Goal: Task Accomplishment & Management: Use online tool/utility

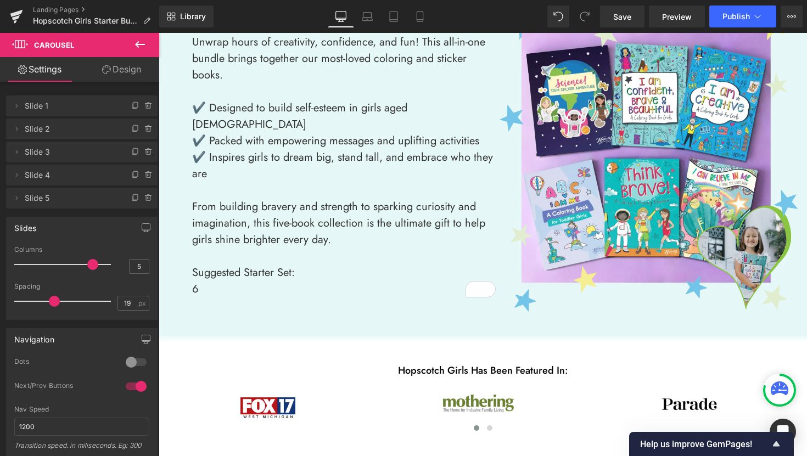
scroll to position [132, 0]
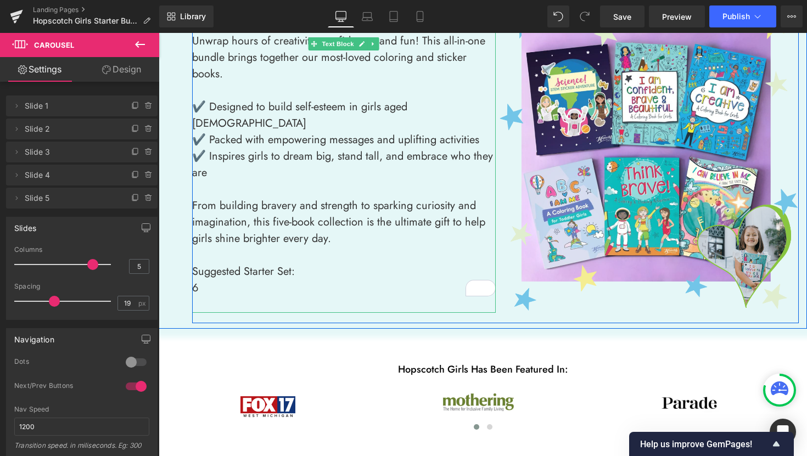
click at [210, 280] on p "6" at bounding box center [343, 288] width 303 height 16
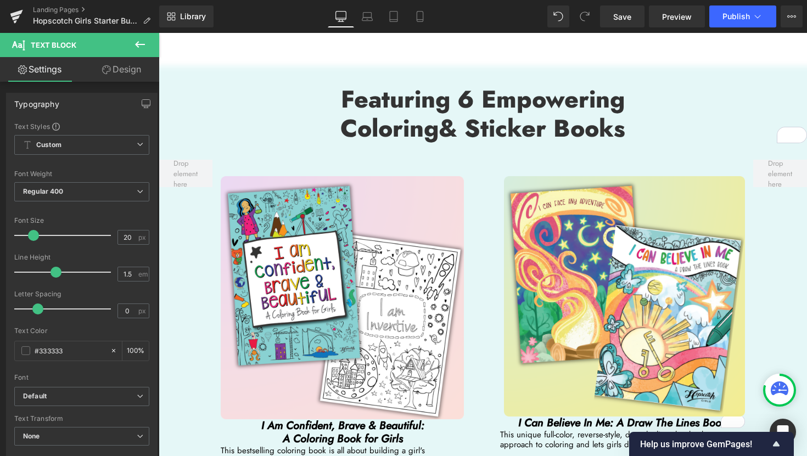
scroll to position [1730, 0]
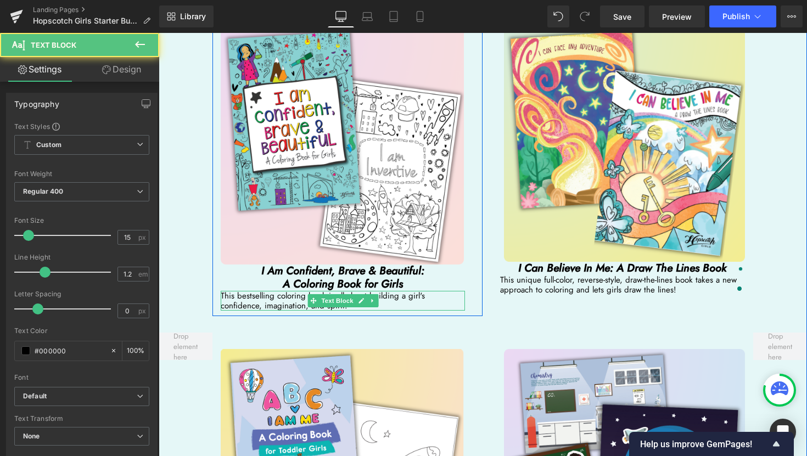
click at [401, 291] on p "This bestselling coloring book is all about building a girl's confidence, imagi…" at bounding box center [343, 301] width 244 height 20
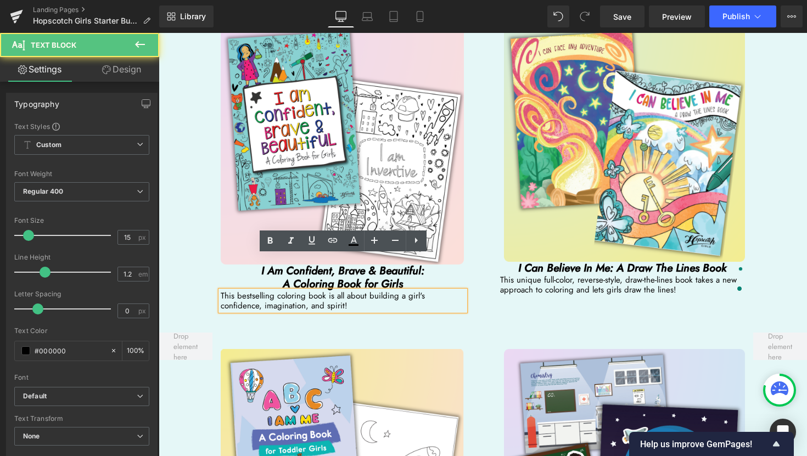
click at [310, 291] on p "This bestselling coloring book is all about building a girl's confidence, imagi…" at bounding box center [343, 301] width 244 height 20
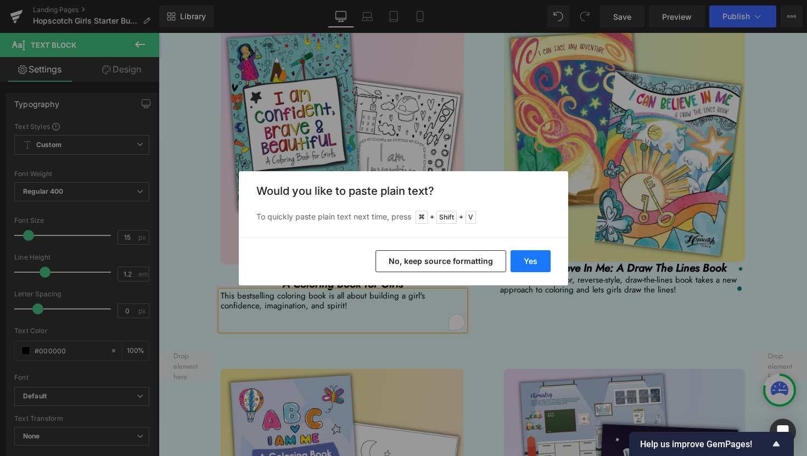
click at [526, 266] on button "Yes" at bounding box center [530, 261] width 40 height 22
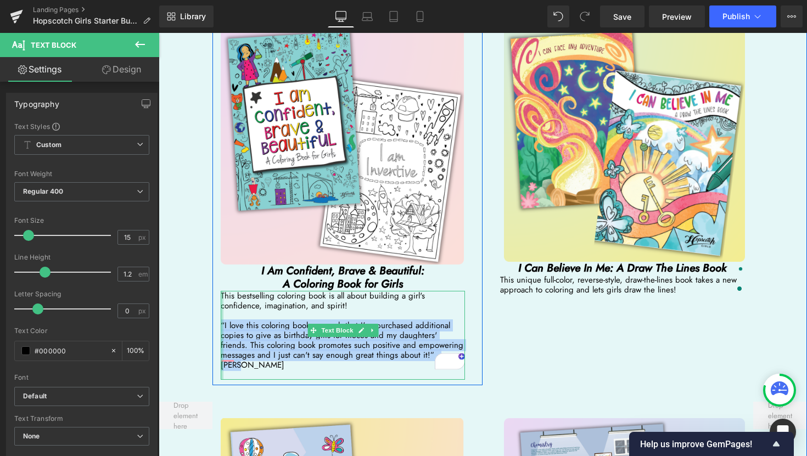
drag, startPoint x: 419, startPoint y: 322, endPoint x: 222, endPoint y: 291, distance: 198.8
click at [222, 291] on div "This bestselling coloring book is all about building a girl's confidence, imagi…" at bounding box center [343, 335] width 244 height 89
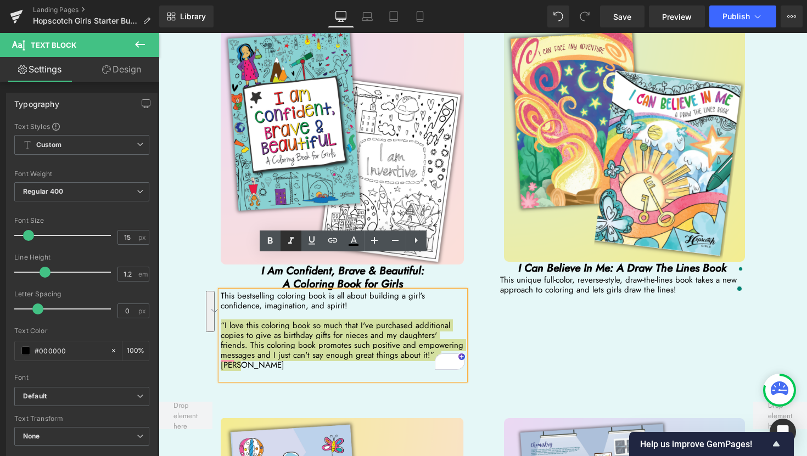
click at [293, 236] on icon at bounding box center [290, 240] width 13 height 13
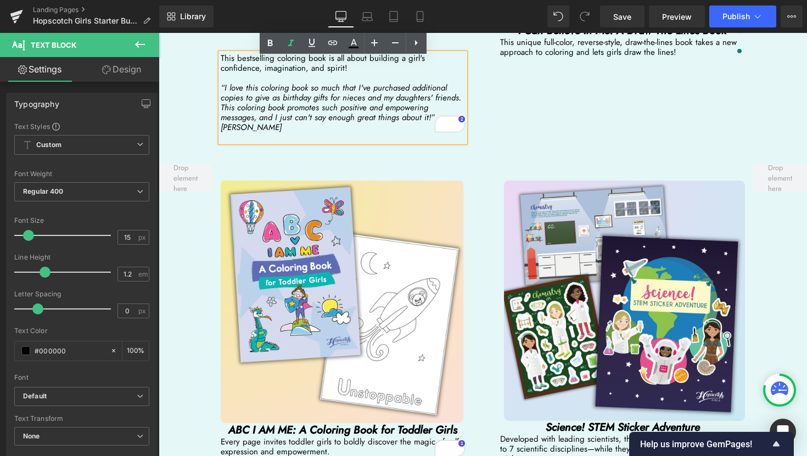
scroll to position [1969, 0]
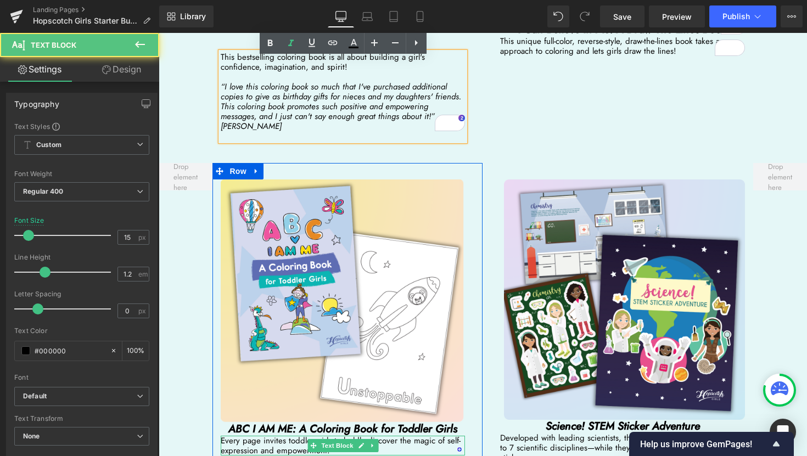
click at [338, 436] on p "Every page invites toddler girls to boldly discover the magic of self-expressio…" at bounding box center [343, 446] width 244 height 20
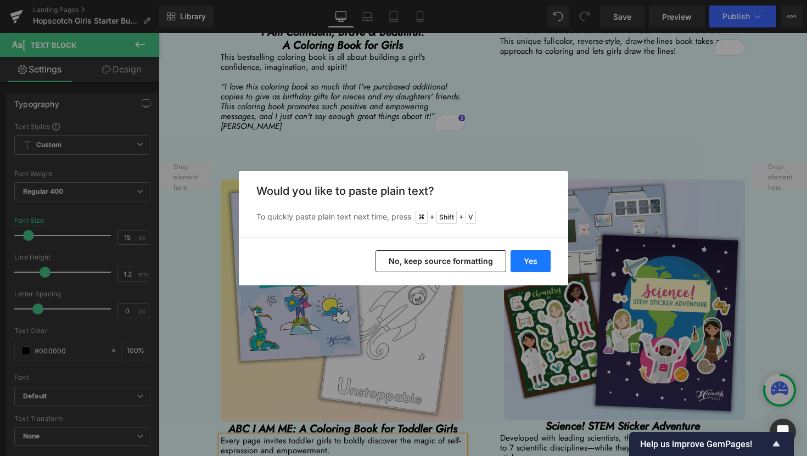
click at [536, 267] on button "Yes" at bounding box center [530, 261] width 40 height 22
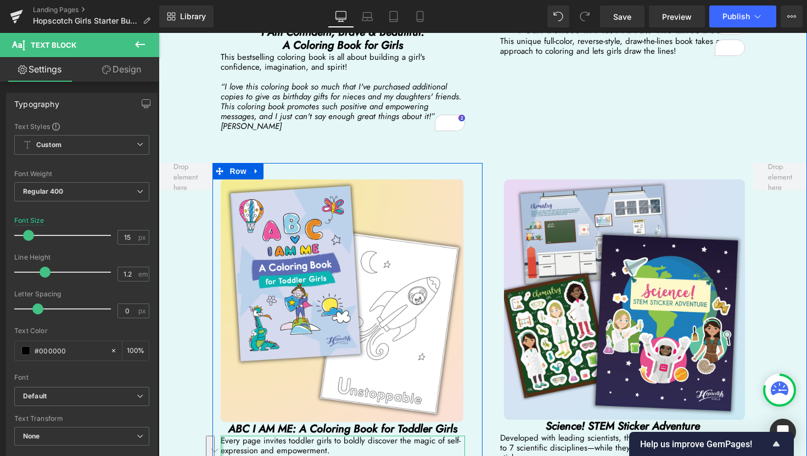
drag, startPoint x: 364, startPoint y: 446, endPoint x: 222, endPoint y: 420, distance: 145.0
click at [222, 436] on div "Every page invites toddler girls to boldly discover the magic of self-expressio…" at bounding box center [343, 465] width 244 height 59
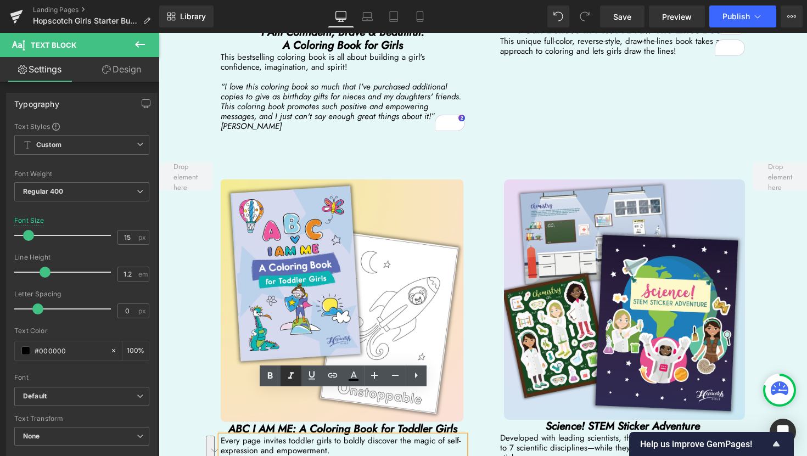
click at [294, 369] on icon at bounding box center [290, 375] width 13 height 13
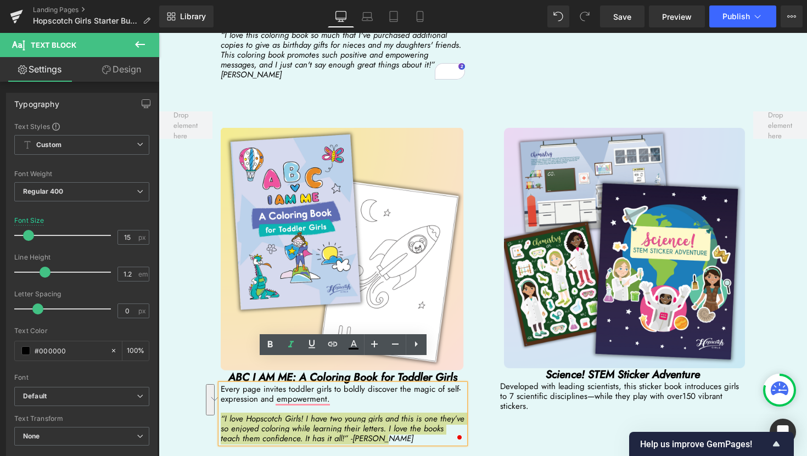
scroll to position [2023, 0]
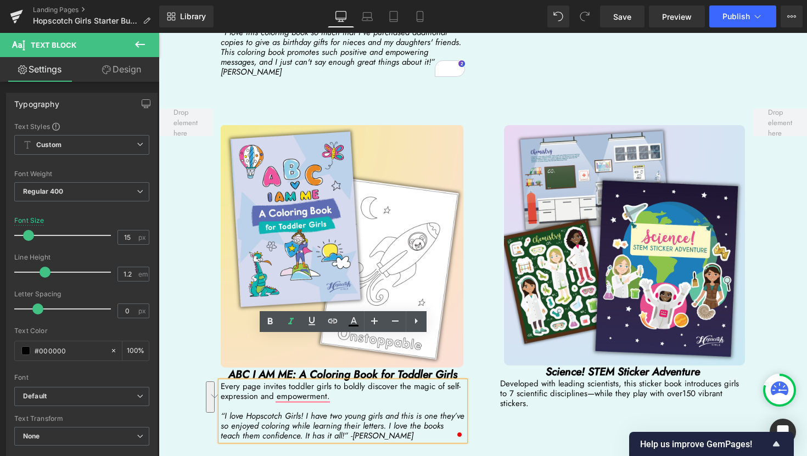
click at [493, 387] on div "Image ABC I AM ME: A Coloring Book for Toddler Girls Heading Every page invites…" at bounding box center [483, 269] width 648 height 354
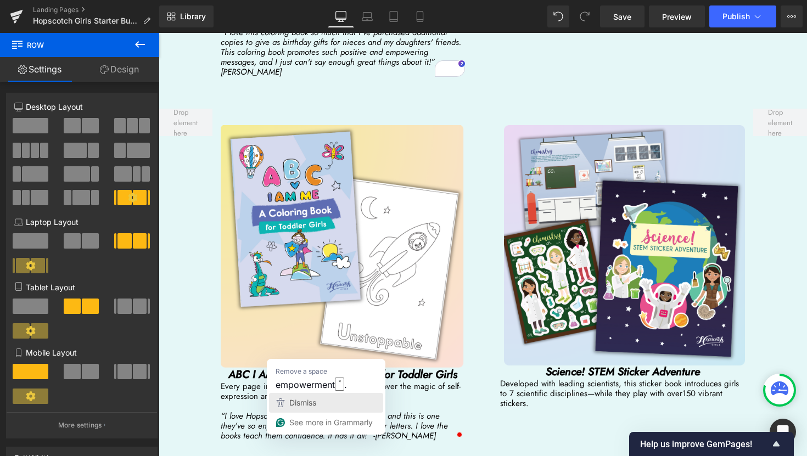
click at [301, 397] on div "Dismiss" at bounding box center [301, 403] width 29 height 16
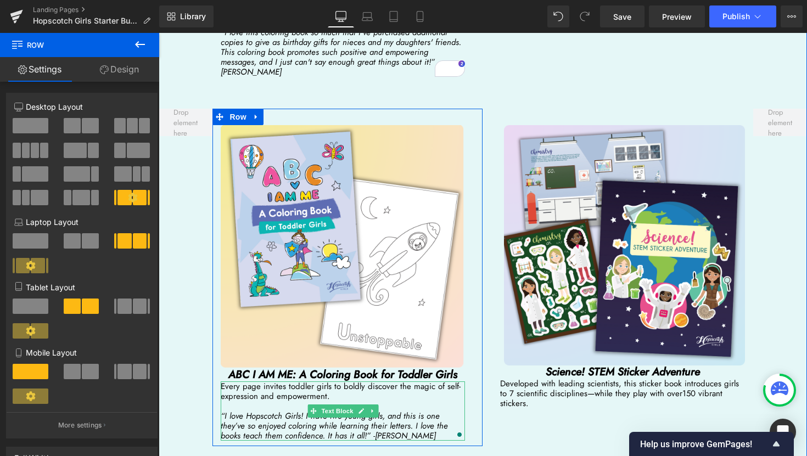
click at [328, 390] on span "." at bounding box center [328, 396] width 3 height 12
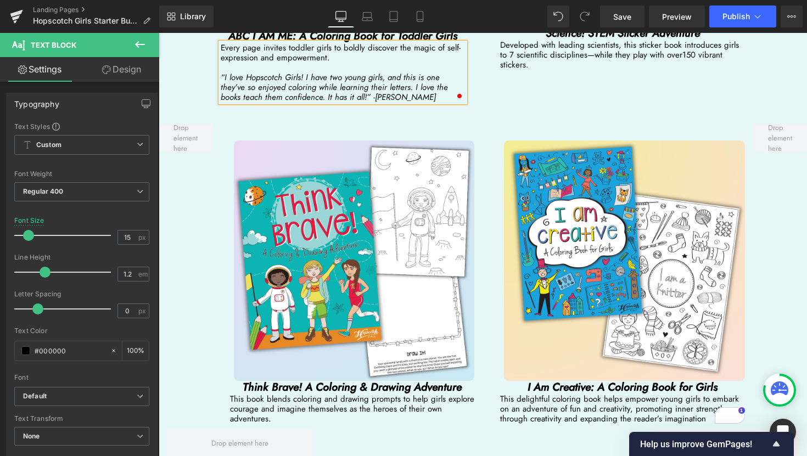
scroll to position [2363, 0]
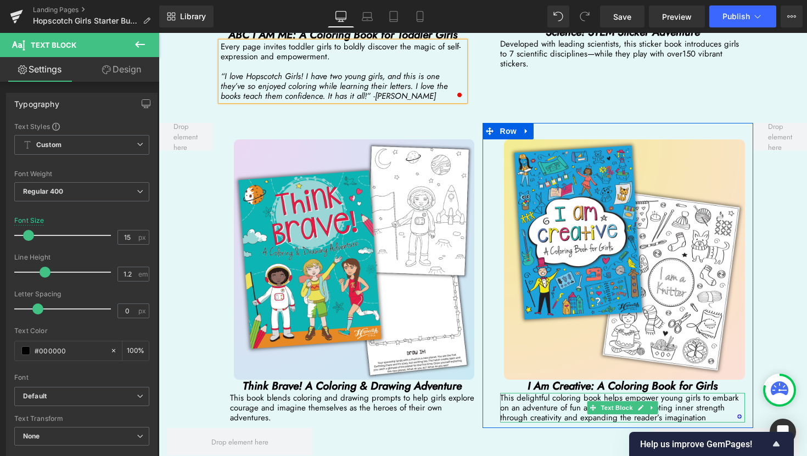
click at [704, 393] on p "This delightful coloring book helps empower young girls to embark on an adventu…" at bounding box center [622, 408] width 244 height 30
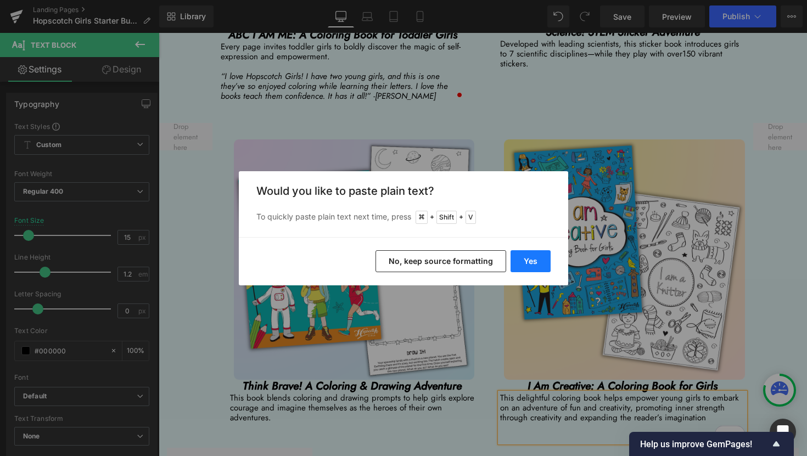
click at [533, 257] on button "Yes" at bounding box center [530, 261] width 40 height 22
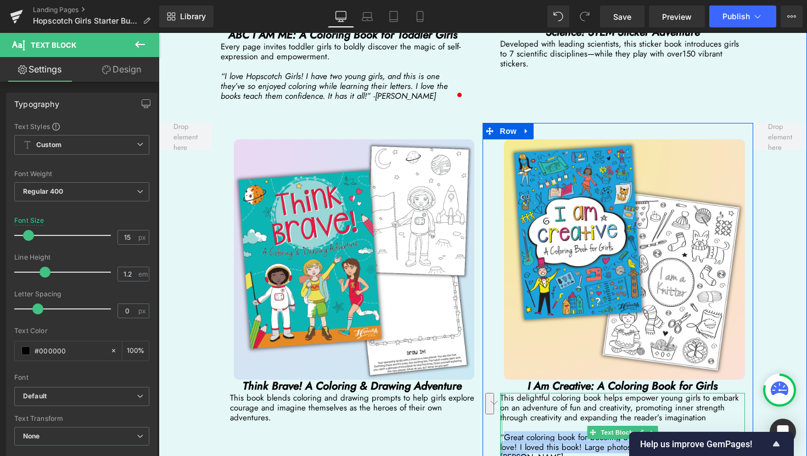
drag, startPoint x: 713, startPoint y: 405, endPoint x: 503, endPoint y: 388, distance: 210.9
click at [503, 393] on div "This delightful coloring book helps empower young girls to embark on an adventu…" at bounding box center [622, 437] width 244 height 89
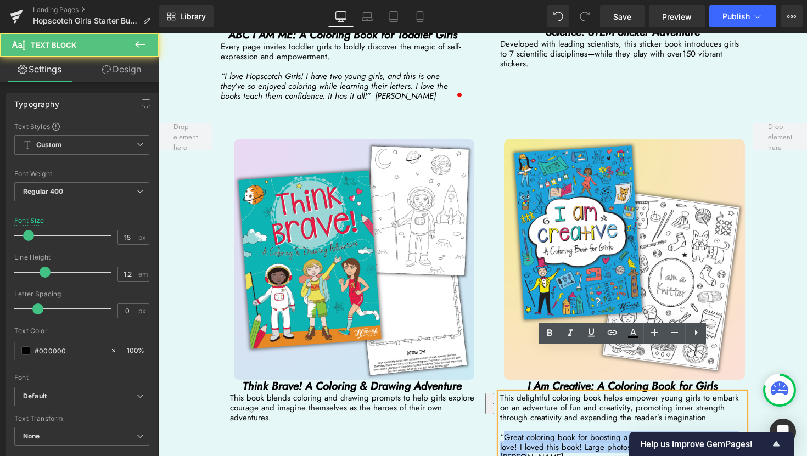
click at [503, 432] on p "“Great coloring book for boosting a little girl's self-esteem and self-love! I …" at bounding box center [622, 447] width 244 height 30
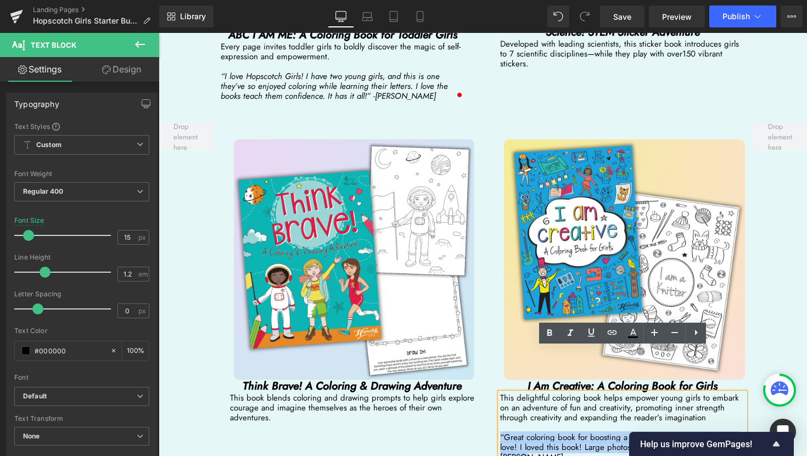
drag, startPoint x: 500, startPoint y: 390, endPoint x: 719, endPoint y: 400, distance: 219.7
click at [719, 432] on p "“Great coloring book for boosting a little girl's self-esteem and self-love! I …" at bounding box center [622, 447] width 244 height 30
click at [571, 331] on icon at bounding box center [569, 333] width 5 height 7
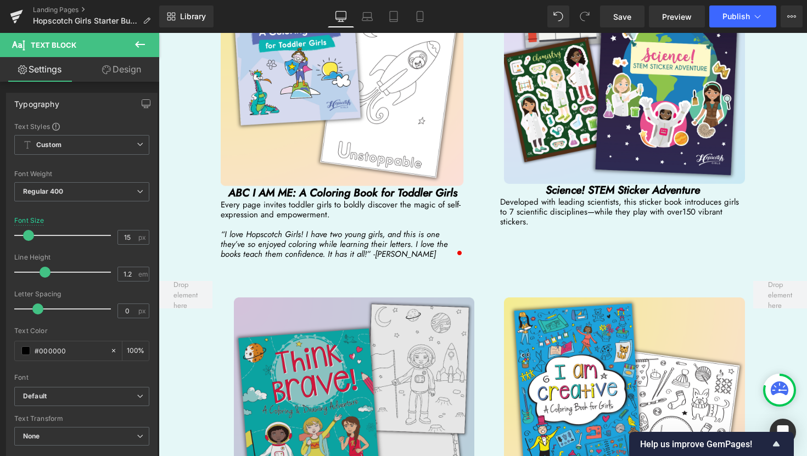
scroll to position [2199, 0]
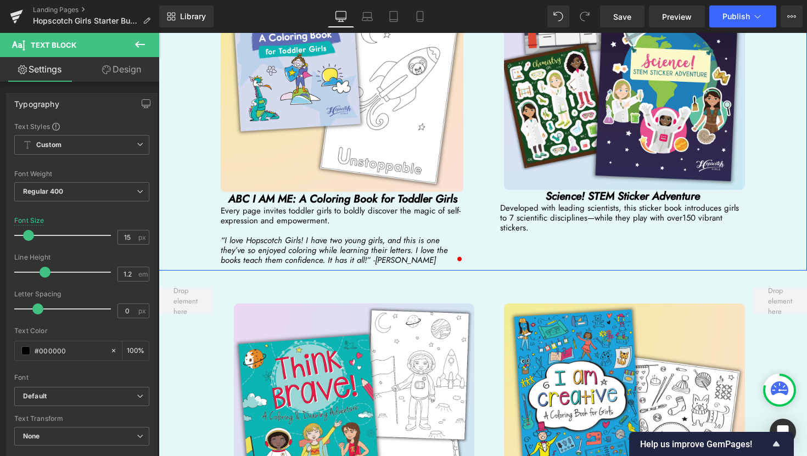
click at [544, 187] on div "Image ABC I AM ME: A Coloring Book for Toddler Girls Heading Every page invites…" at bounding box center [483, 94] width 648 height 354
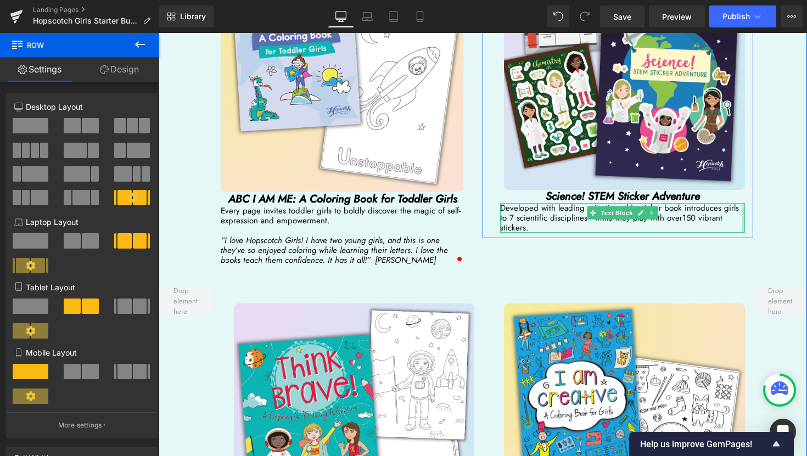
click at [743, 203] on div at bounding box center [743, 218] width 3 height 30
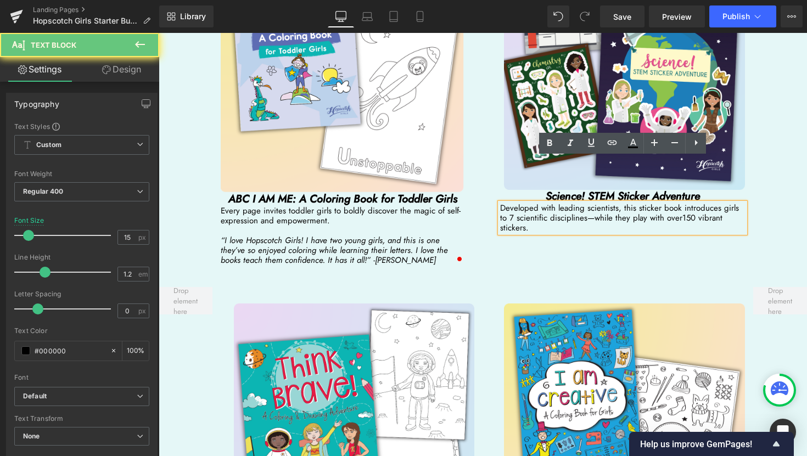
click at [743, 203] on p "Developed with leading scientists, this sticker book introduces girls to 7 scie…" at bounding box center [622, 218] width 244 height 30
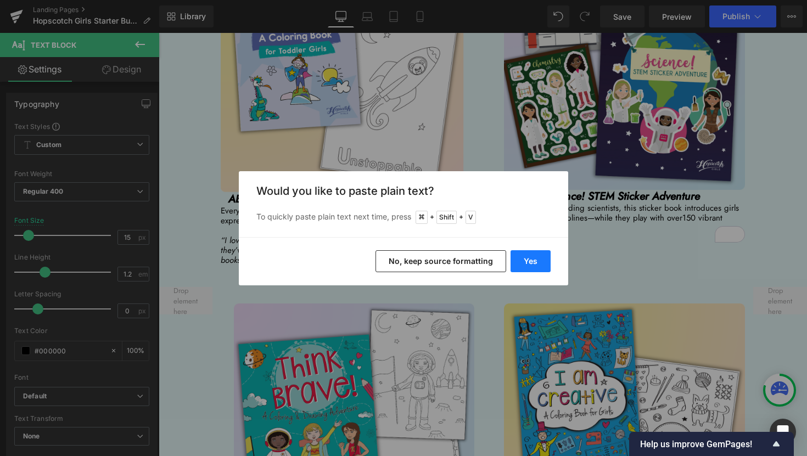
click at [548, 267] on button "Yes" at bounding box center [530, 261] width 40 height 22
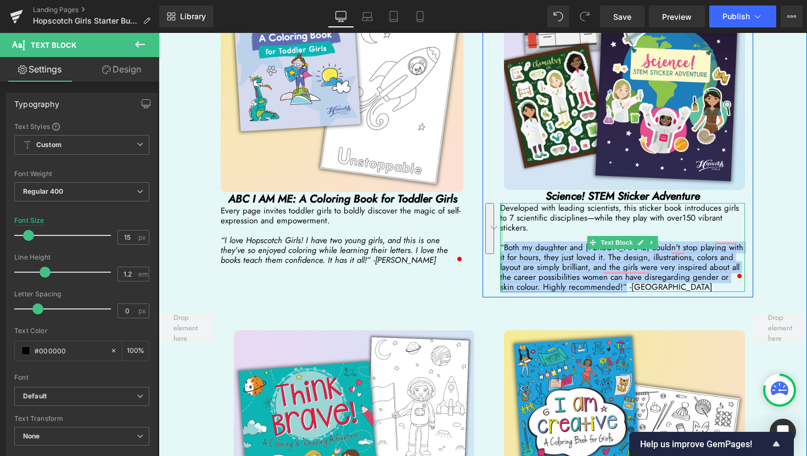
drag, startPoint x: 615, startPoint y: 232, endPoint x: 503, endPoint y: 194, distance: 118.3
click at [502, 203] on div "Developed with leading scientists, this sticker book introduces girls to 7 scie…" at bounding box center [622, 247] width 244 height 89
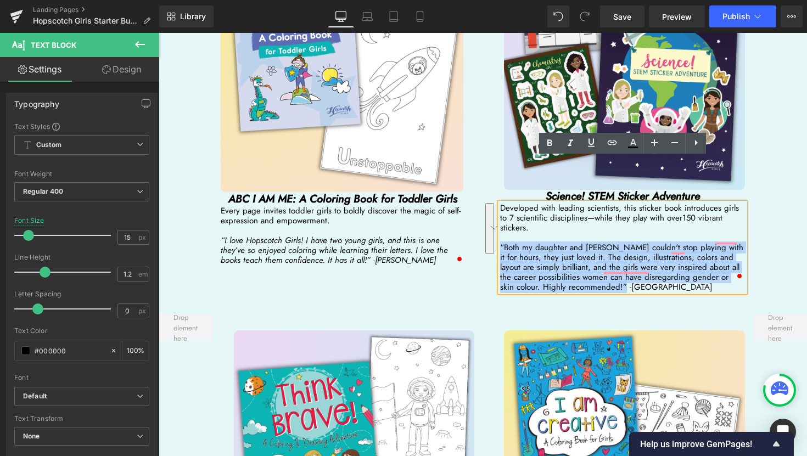
drag, startPoint x: 502, startPoint y: 191, endPoint x: 617, endPoint y: 232, distance: 122.4
click at [617, 243] on p "“Both my daughter and [PERSON_NAME] couldn't stop playing with it for hours, th…" at bounding box center [622, 267] width 244 height 49
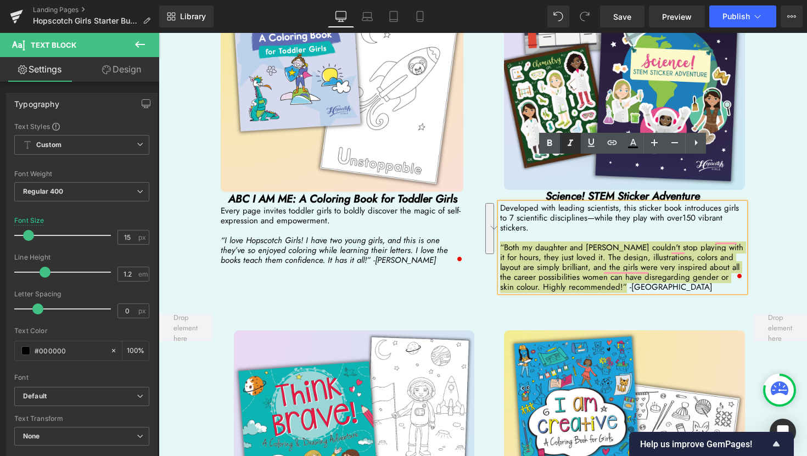
click at [572, 146] on icon at bounding box center [570, 143] width 13 height 13
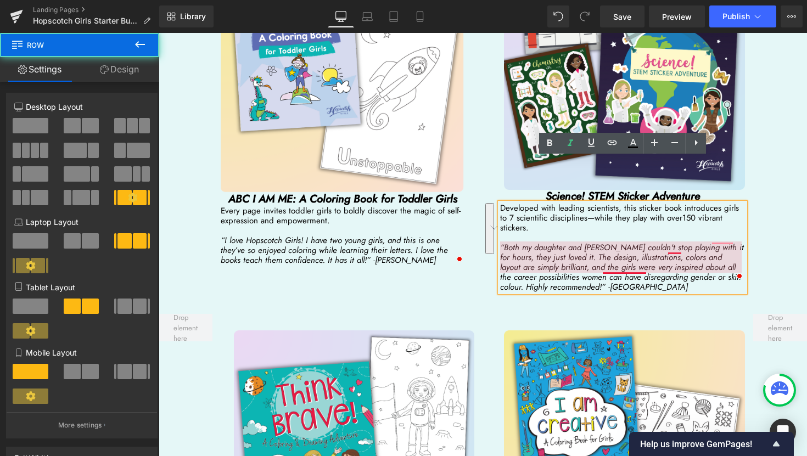
click at [757, 168] on div "Image ABC I AM ME: A Coloring Book for Toddler Girls Heading Every page invites…" at bounding box center [483, 107] width 648 height 381
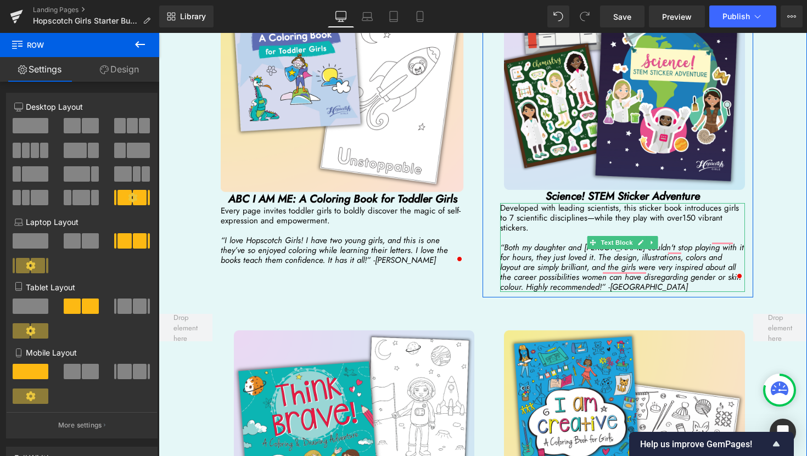
click at [720, 241] on icon "“Both my daughter and [PERSON_NAME] couldn't stop playing with it for hours, th…" at bounding box center [622, 267] width 244 height 52
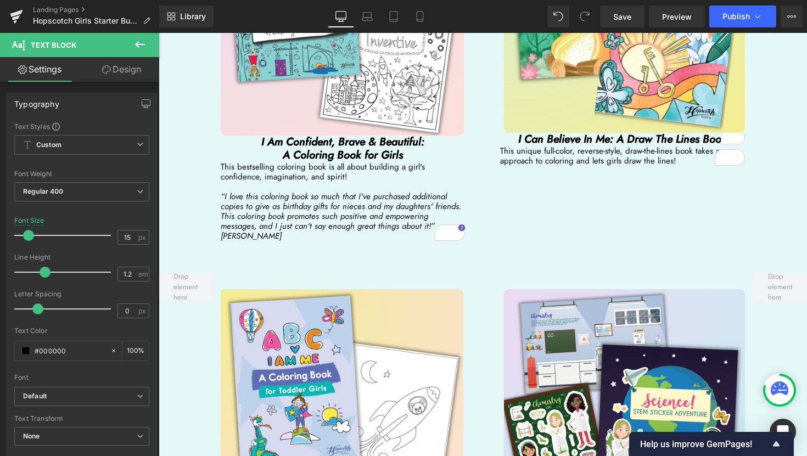
scroll to position [1857, 0]
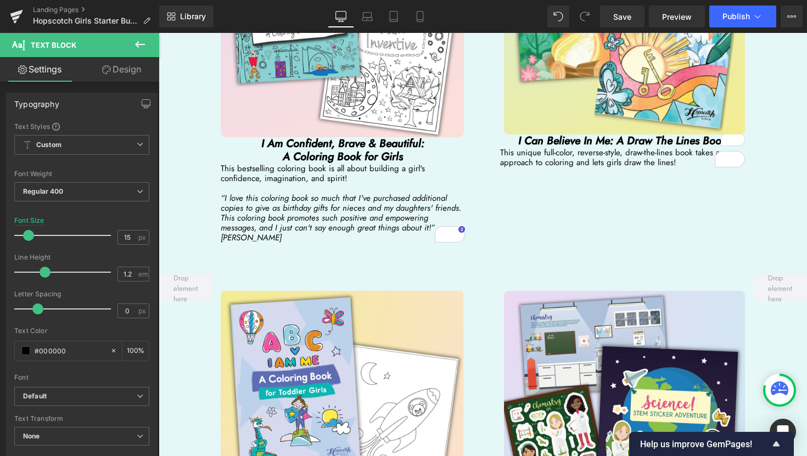
click at [677, 148] on div "This unique full-color, reverse-style, draw-the-lines book takes a new approach…" at bounding box center [622, 158] width 244 height 20
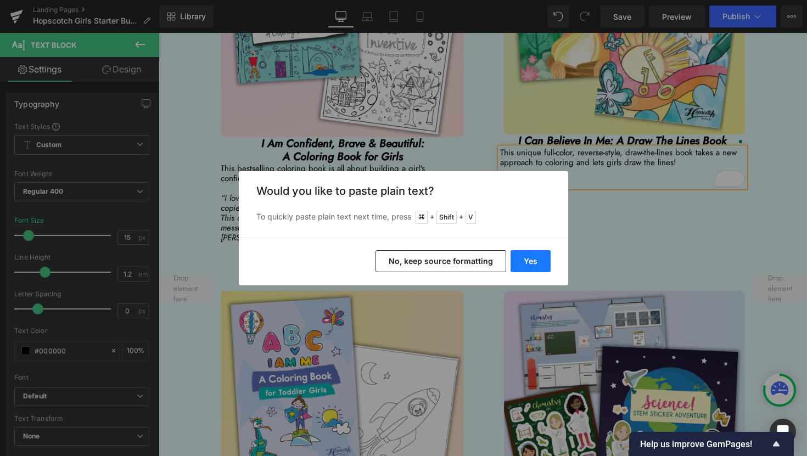
click at [538, 264] on button "Yes" at bounding box center [530, 261] width 40 height 22
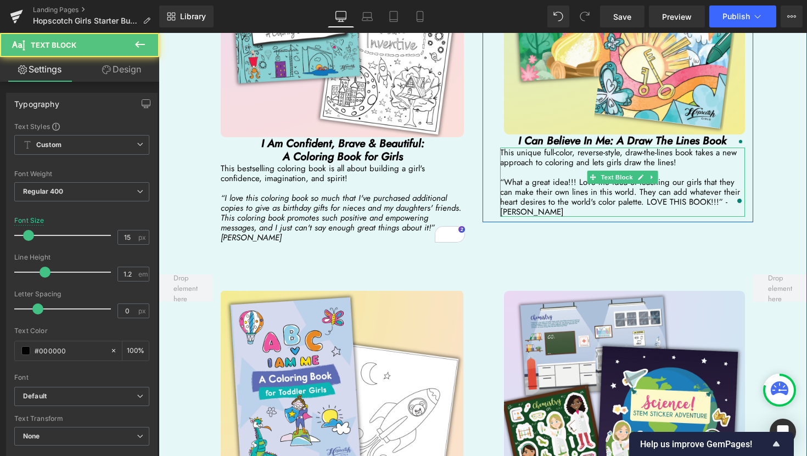
click at [503, 177] on p "“What a great idea!!! Love the idea of teaching our girls that they can make th…" at bounding box center [622, 197] width 244 height 40
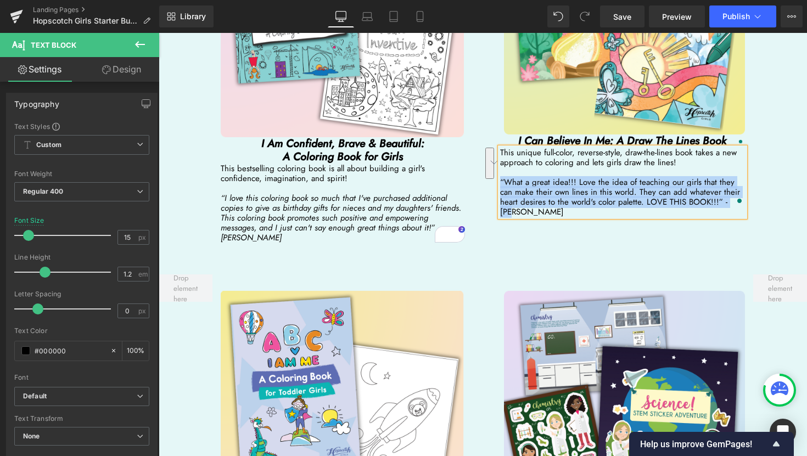
drag, startPoint x: 501, startPoint y: 146, endPoint x: 725, endPoint y: 168, distance: 225.0
click at [725, 177] on p "“What a great idea!!! Love the idea of teaching our girls that they can make th…" at bounding box center [622, 197] width 244 height 40
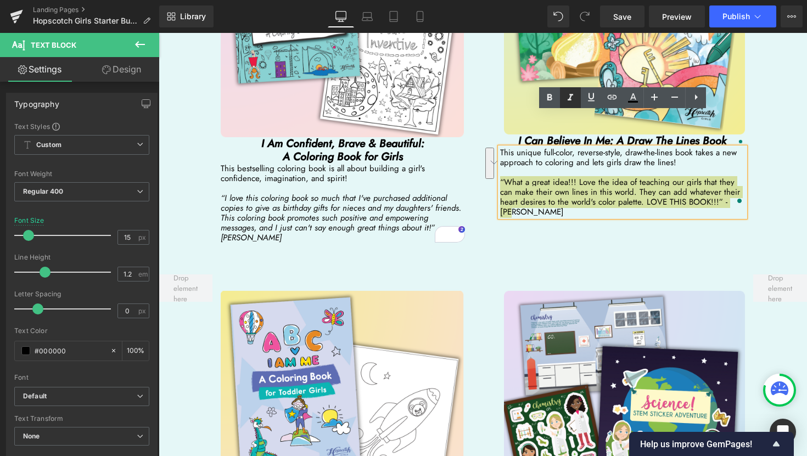
click at [568, 96] on icon at bounding box center [570, 97] width 13 height 13
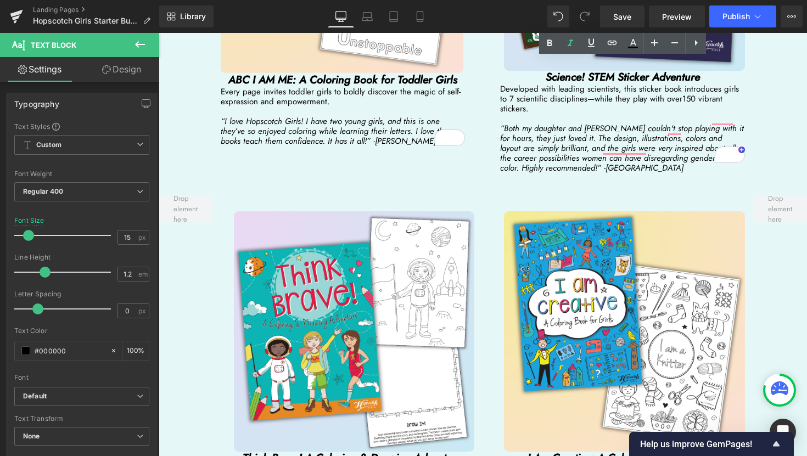
scroll to position [2359, 0]
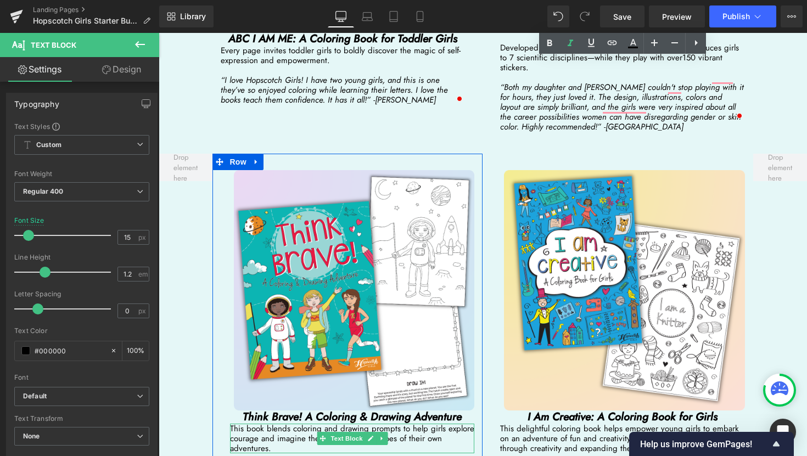
click at [273, 424] on p "This book blends coloring and drawing prompts to help girls explore courage and…" at bounding box center [352, 439] width 244 height 30
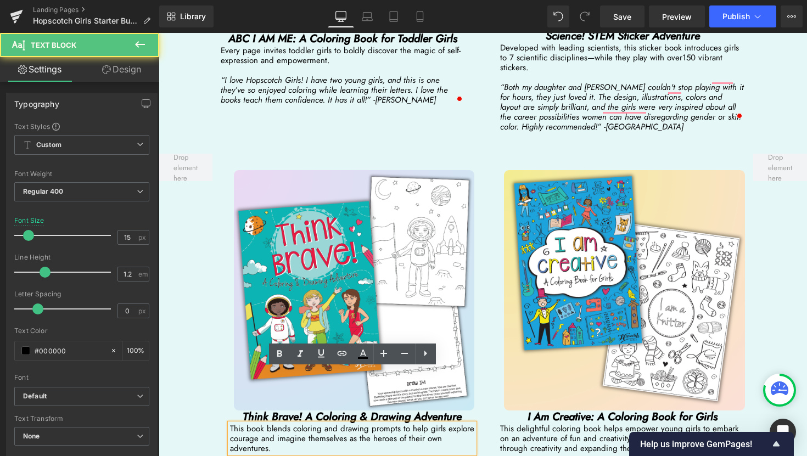
click at [273, 424] on p "This book blends coloring and drawing prompts to help girls explore courage and…" at bounding box center [352, 439] width 244 height 30
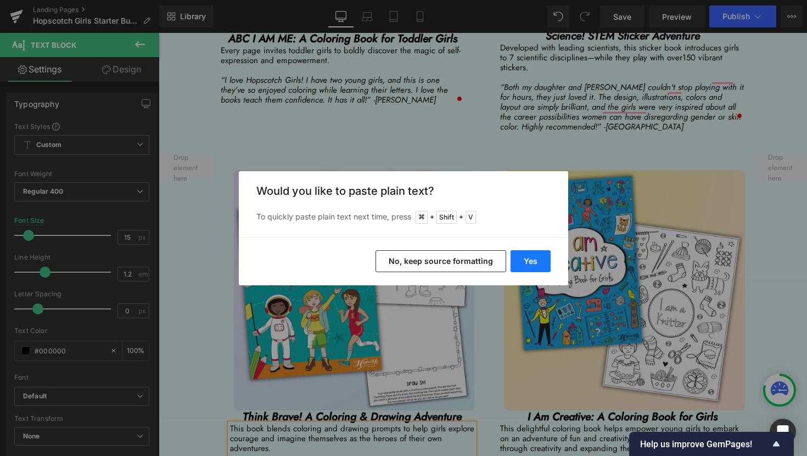
click at [529, 256] on button "Yes" at bounding box center [530, 261] width 40 height 22
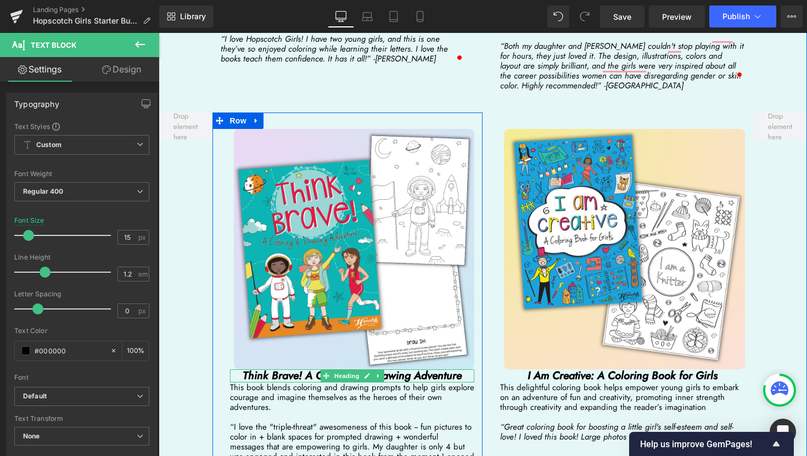
scroll to position [2406, 0]
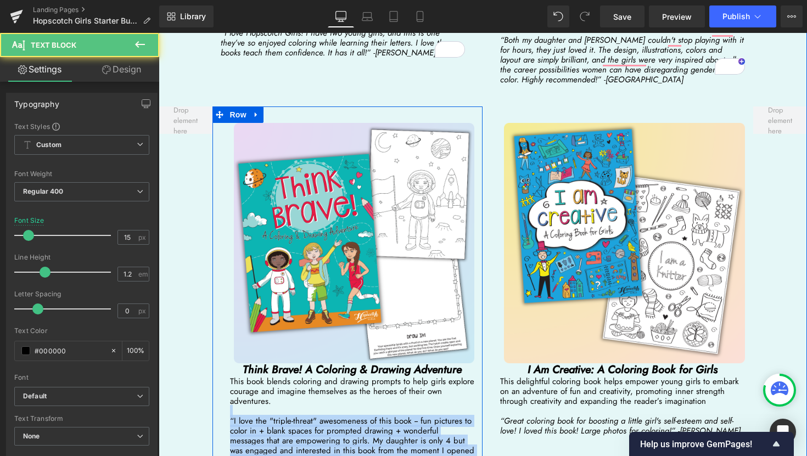
drag, startPoint x: 287, startPoint y: 405, endPoint x: 229, endPoint y: 360, distance: 73.1
click at [229, 360] on div "Image Think Brave! A Coloring & Drawing Adventure Heading This book blends colo…" at bounding box center [352, 294] width 261 height 342
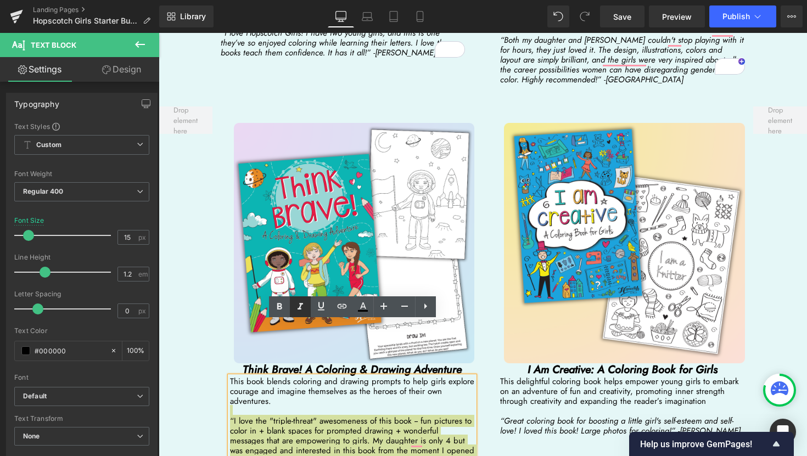
click at [303, 310] on icon at bounding box center [300, 306] width 13 height 13
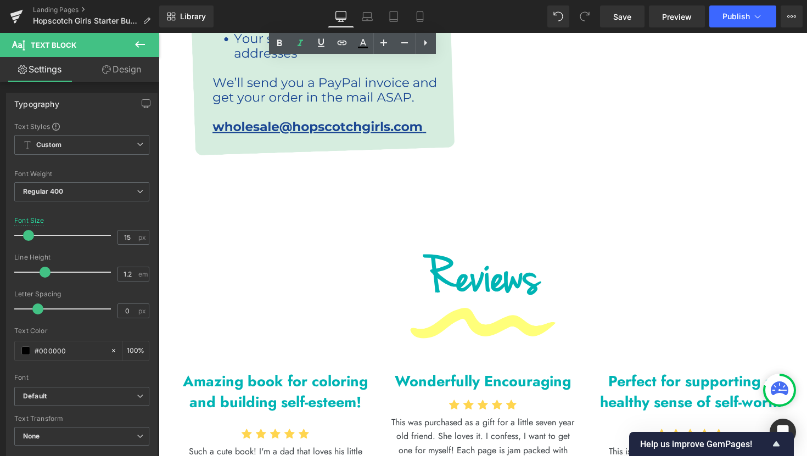
scroll to position [3162, 0]
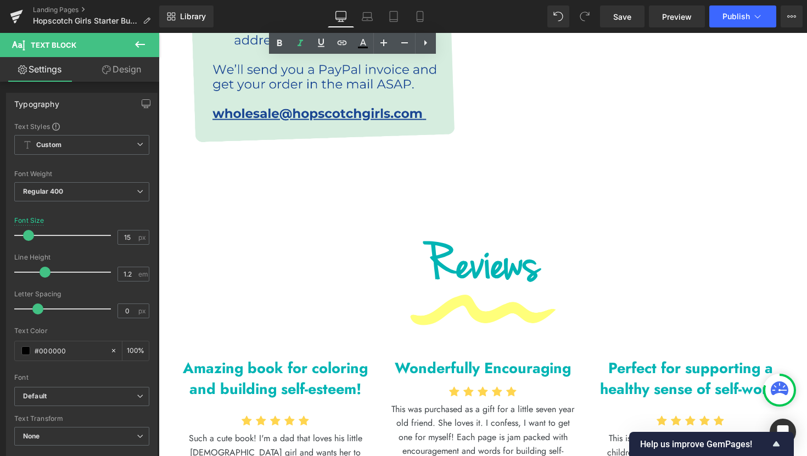
click at [433, 227] on h1 "Reviews" at bounding box center [482, 268] width 619 height 82
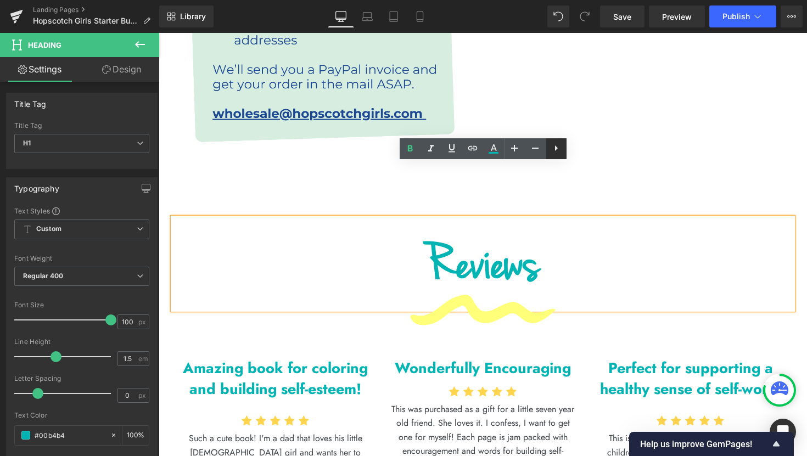
click at [553, 151] on icon at bounding box center [555, 148] width 13 height 13
click at [577, 148] on icon at bounding box center [576, 147] width 3 height 5
click at [248, 195] on div "Reviews Heading Image Amazing book for coloring and building self-esteem! Text …" at bounding box center [483, 391] width 648 height 392
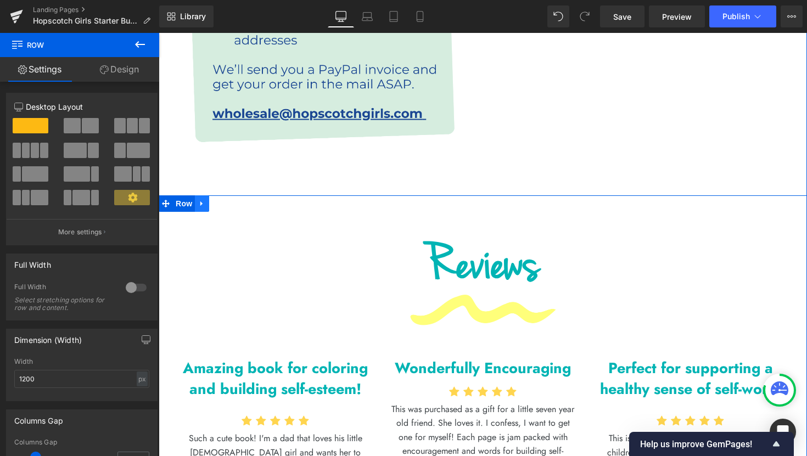
click at [204, 200] on icon at bounding box center [202, 204] width 8 height 8
click at [231, 200] on icon at bounding box center [231, 204] width 8 height 8
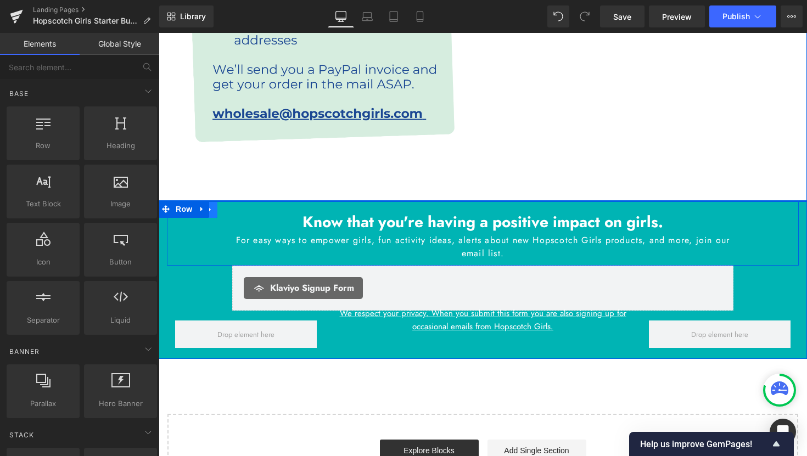
click at [211, 206] on icon at bounding box center [210, 210] width 8 height 8
click at [204, 205] on icon at bounding box center [202, 209] width 8 height 8
click at [233, 205] on icon at bounding box center [231, 209] width 8 height 8
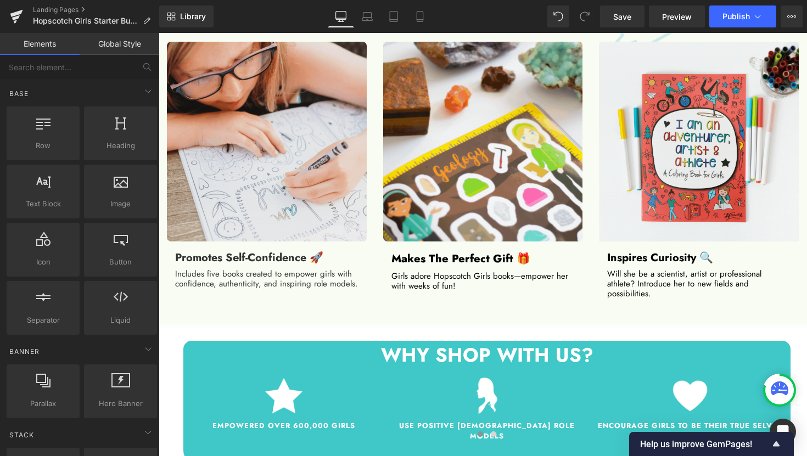
scroll to position [798, 0]
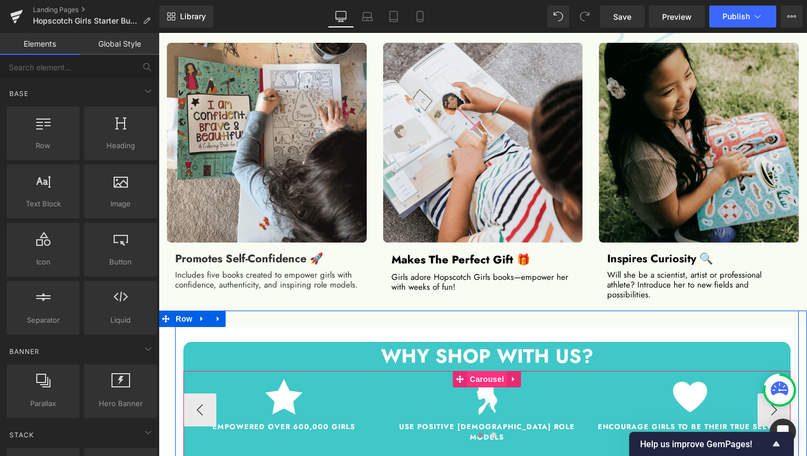
click at [484, 371] on span "Carousel" at bounding box center [487, 379] width 40 height 16
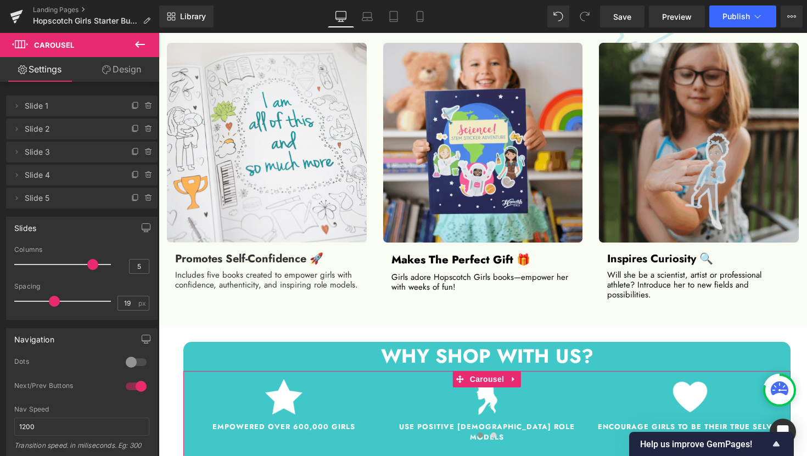
click at [129, 69] on link "Design" at bounding box center [122, 69] width 80 height 25
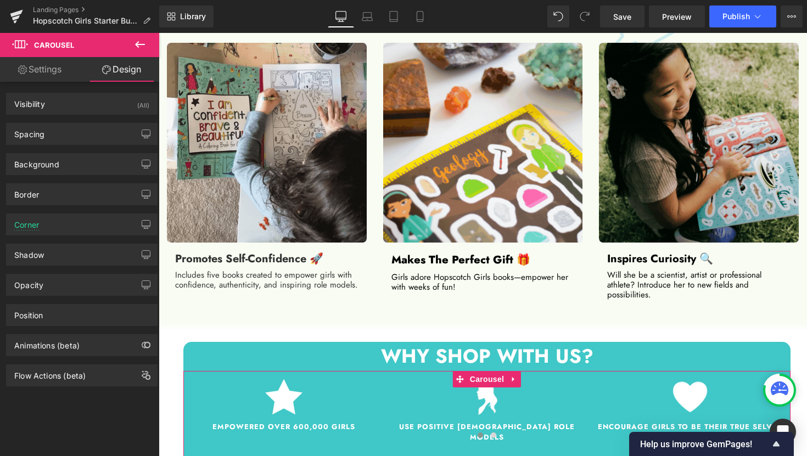
click at [47, 67] on link "Settings" at bounding box center [40, 69] width 80 height 25
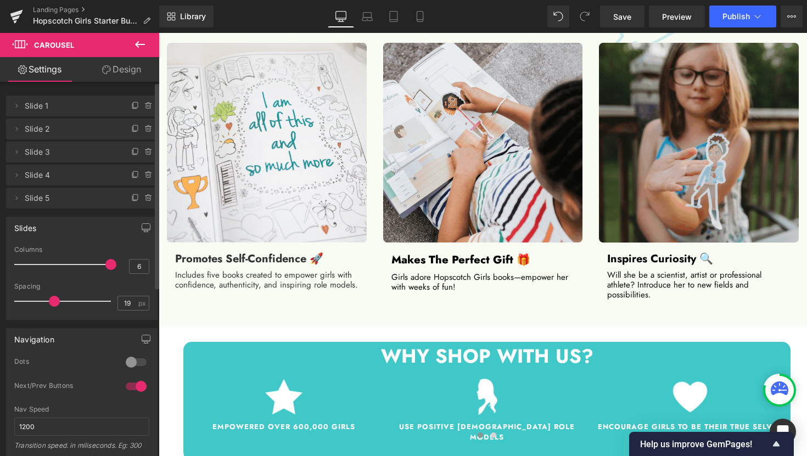
drag, startPoint x: 91, startPoint y: 264, endPoint x: 101, endPoint y: 264, distance: 10.4
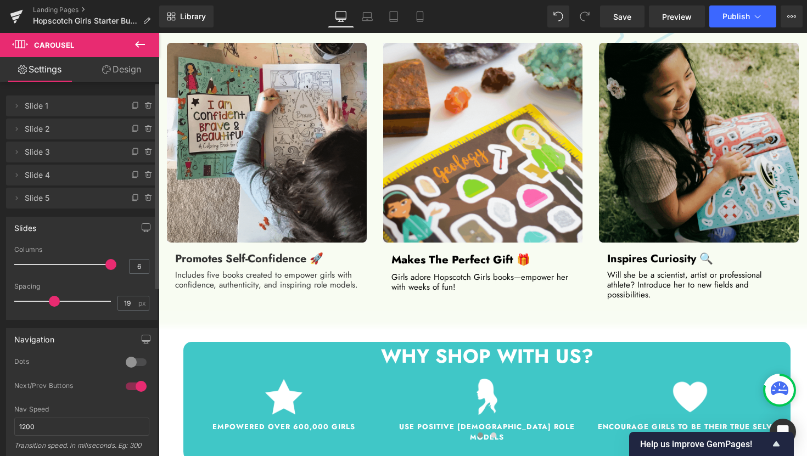
click at [105, 264] on span at bounding box center [110, 264] width 11 height 11
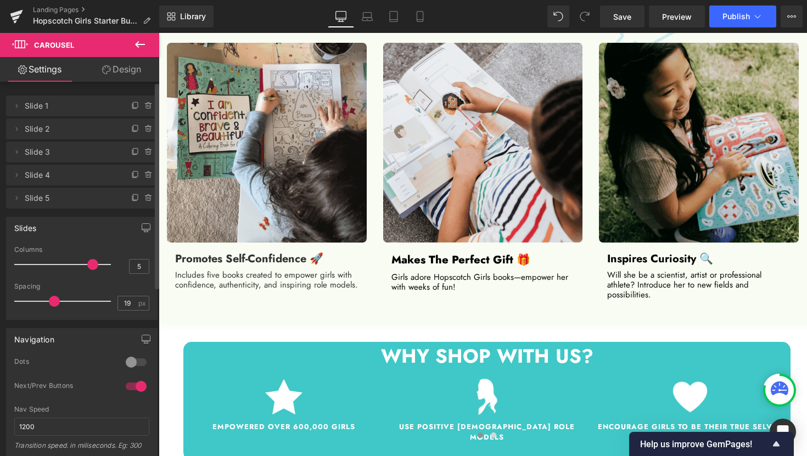
drag, startPoint x: 104, startPoint y: 266, endPoint x: 82, endPoint y: 264, distance: 22.0
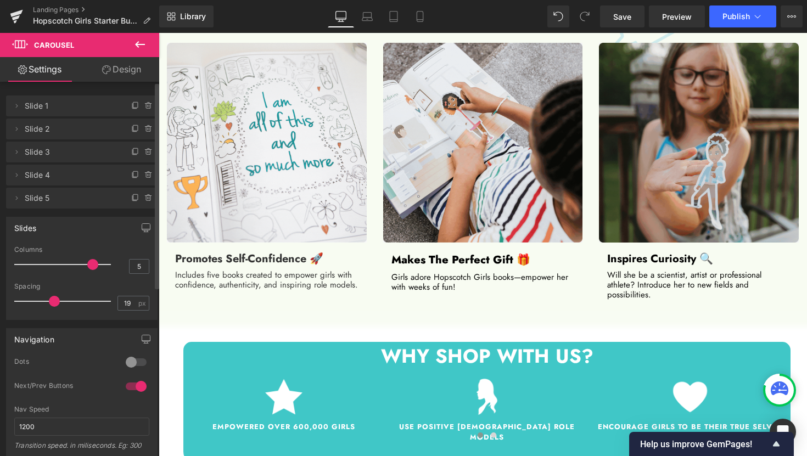
click at [82, 264] on div at bounding box center [65, 264] width 91 height 22
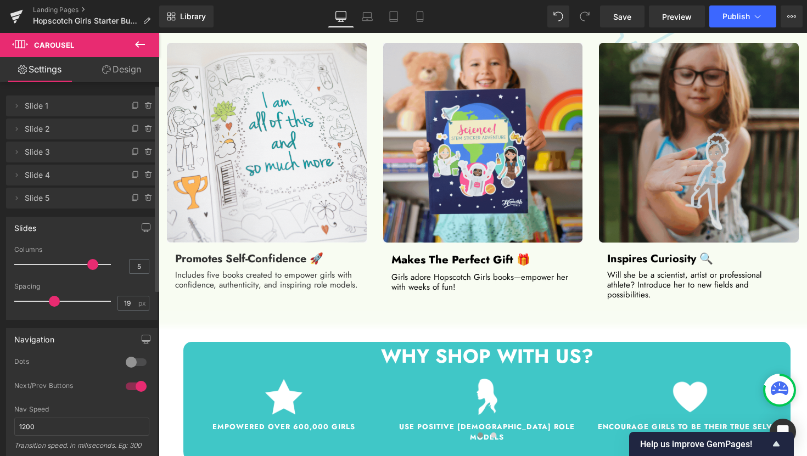
scroll to position [7, 0]
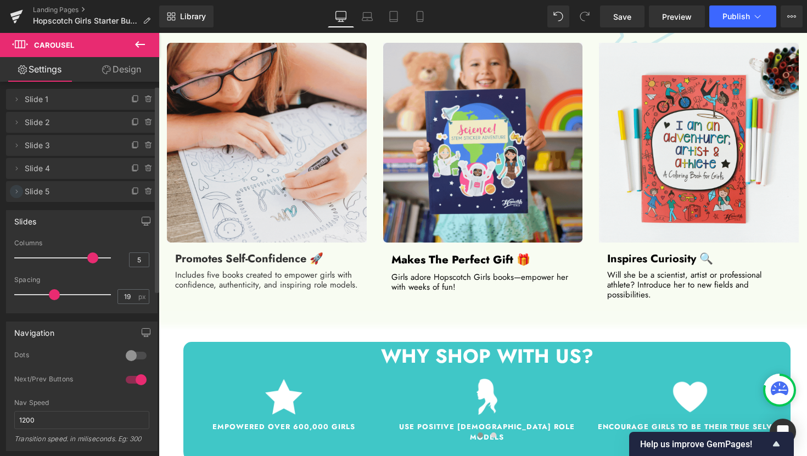
click at [15, 192] on icon at bounding box center [16, 191] width 9 height 9
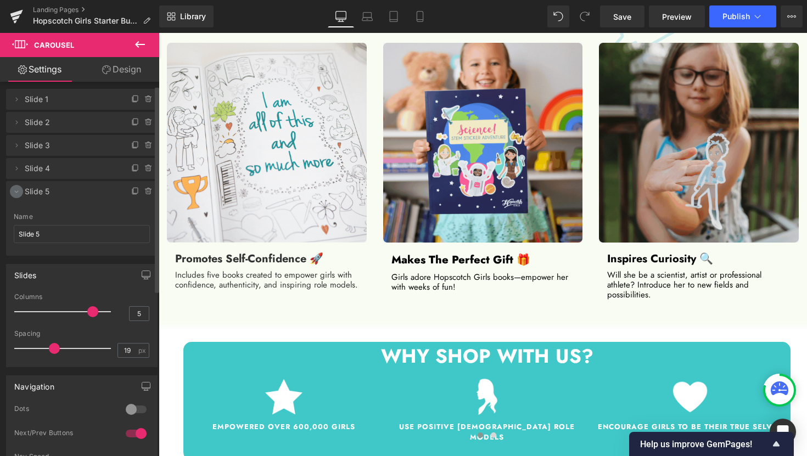
click at [15, 192] on icon at bounding box center [17, 192] width 4 height 2
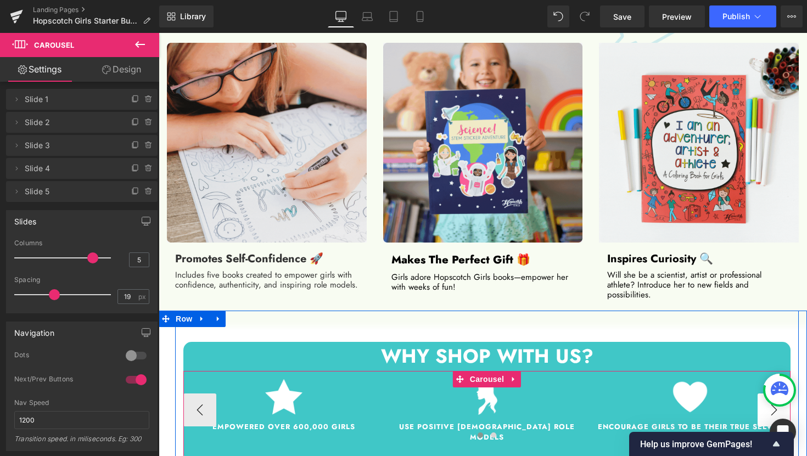
click at [764, 393] on button "›" at bounding box center [773, 409] width 33 height 33
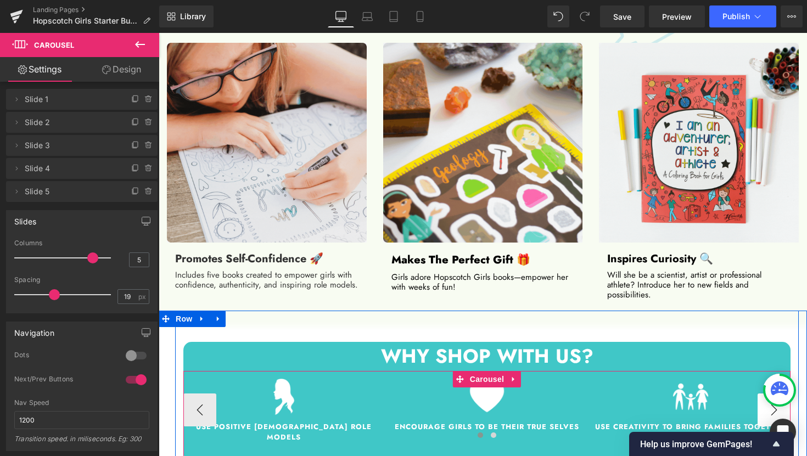
click at [764, 393] on button "›" at bounding box center [773, 409] width 33 height 33
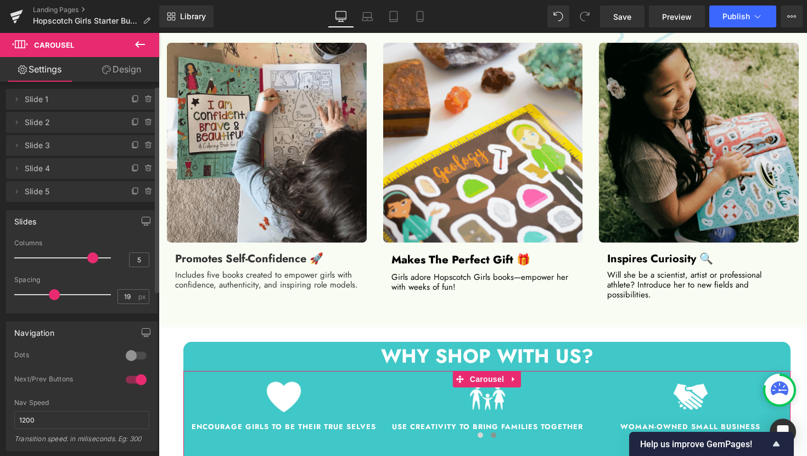
click at [138, 381] on div at bounding box center [136, 380] width 26 height 18
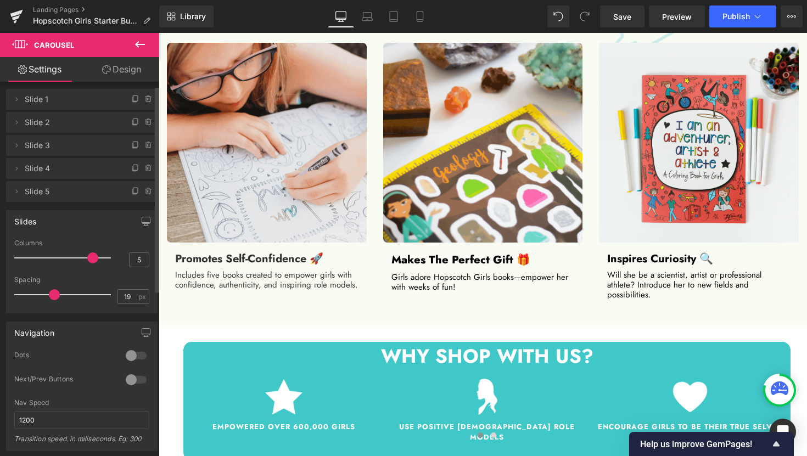
type input "6"
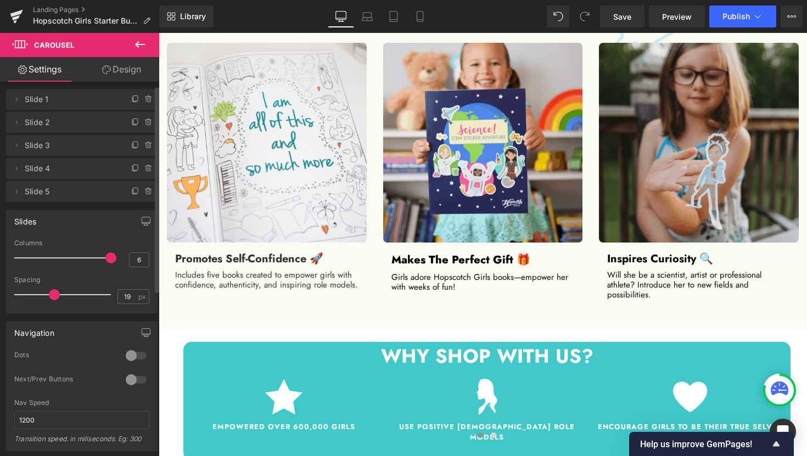
drag, startPoint x: 89, startPoint y: 260, endPoint x: 100, endPoint y: 259, distance: 11.0
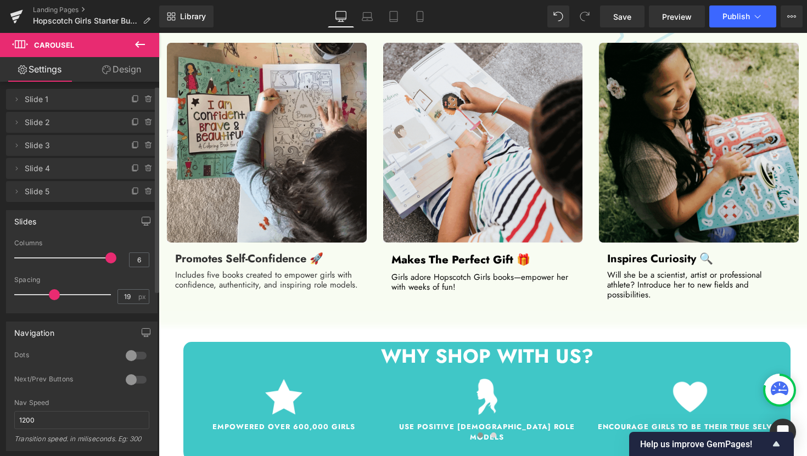
click at [100, 259] on div at bounding box center [65, 258] width 91 height 22
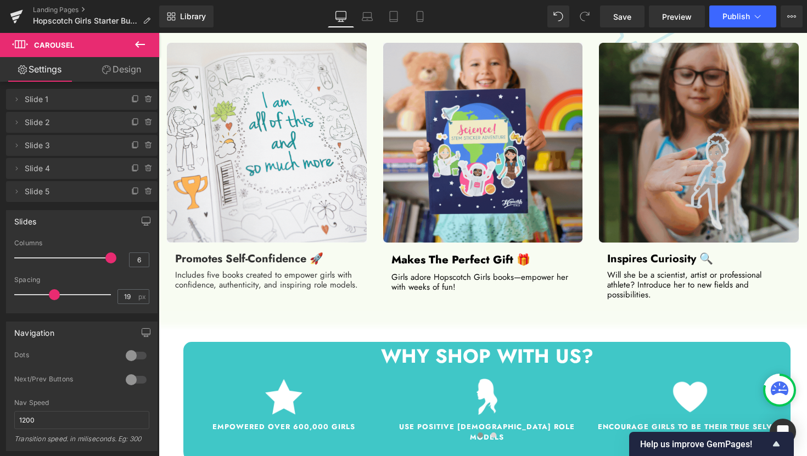
click at [134, 71] on link "Design" at bounding box center [122, 69] width 80 height 25
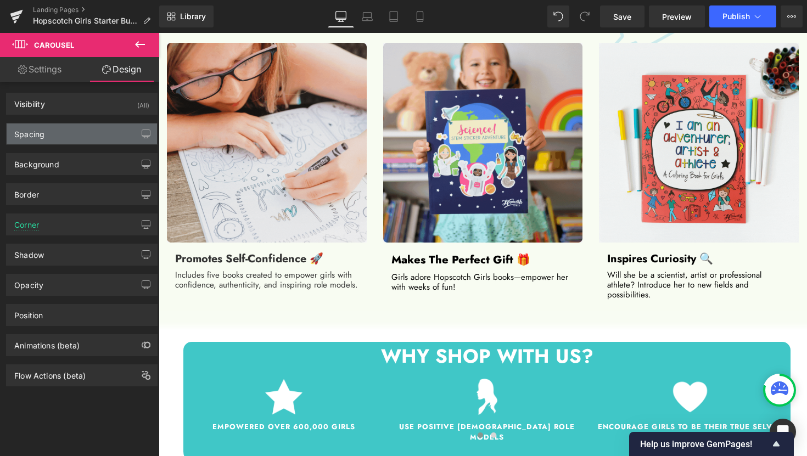
click at [107, 139] on div "Spacing" at bounding box center [82, 133] width 150 height 21
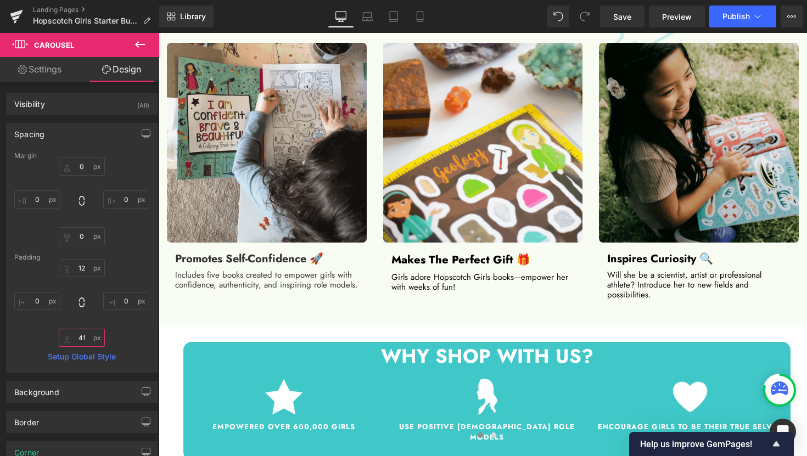
click at [81, 337] on input "41" at bounding box center [82, 338] width 46 height 18
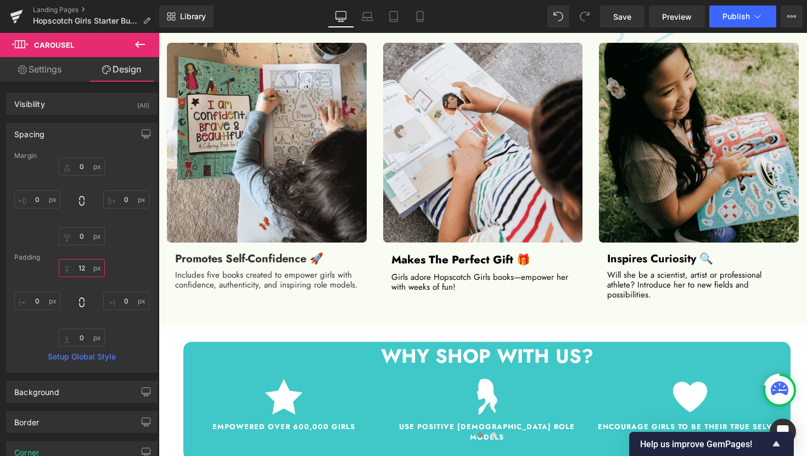
click at [85, 270] on input "12" at bounding box center [82, 268] width 46 height 18
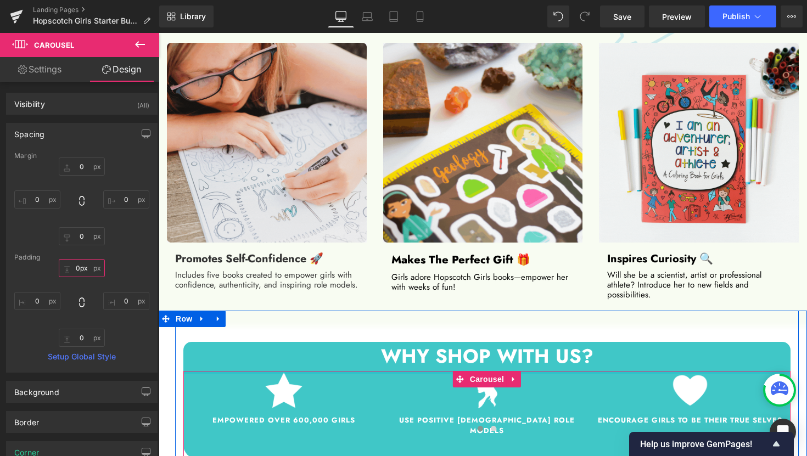
drag, startPoint x: 392, startPoint y: 358, endPoint x: 392, endPoint y: 331, distance: 26.9
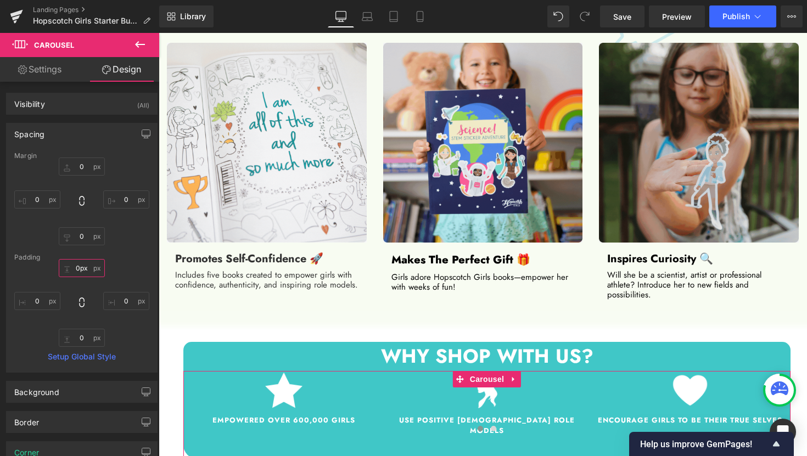
type input "0px"
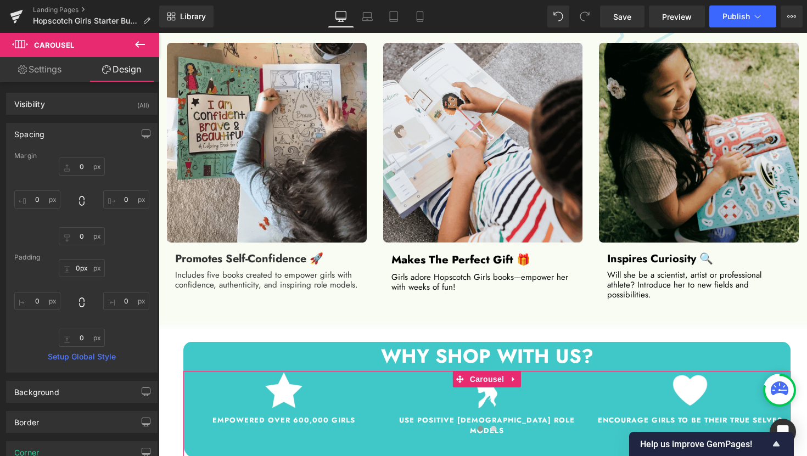
click at [143, 337] on div "0px 0px 0px 0 0px 0" at bounding box center [81, 303] width 135 height 88
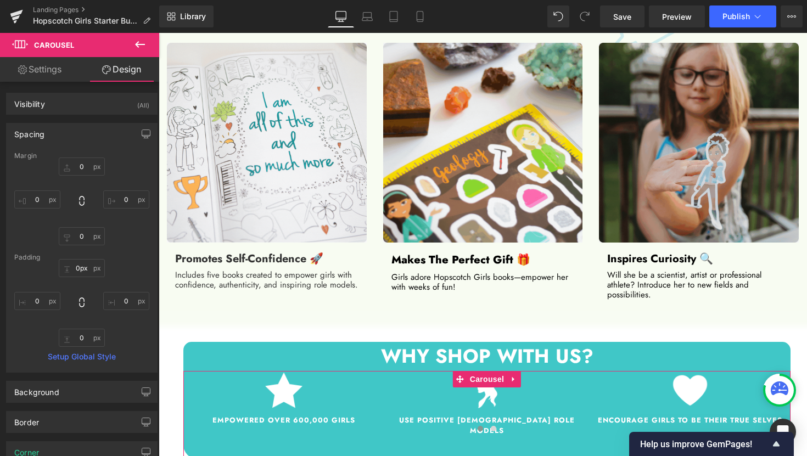
click at [58, 73] on link "Settings" at bounding box center [40, 69] width 80 height 25
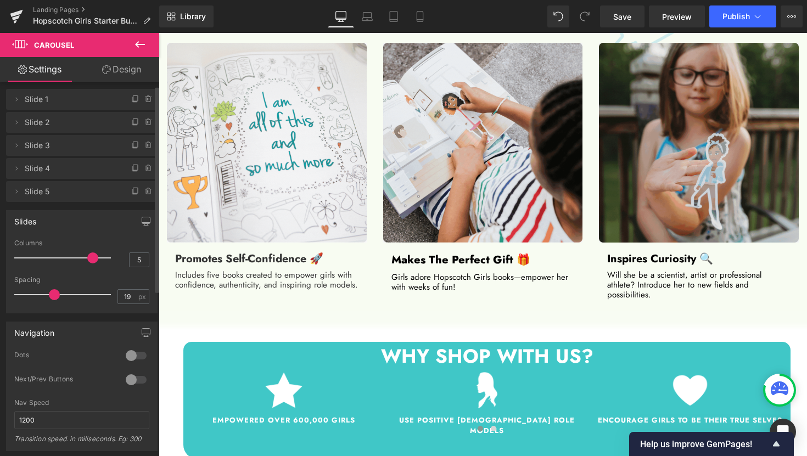
type input "6"
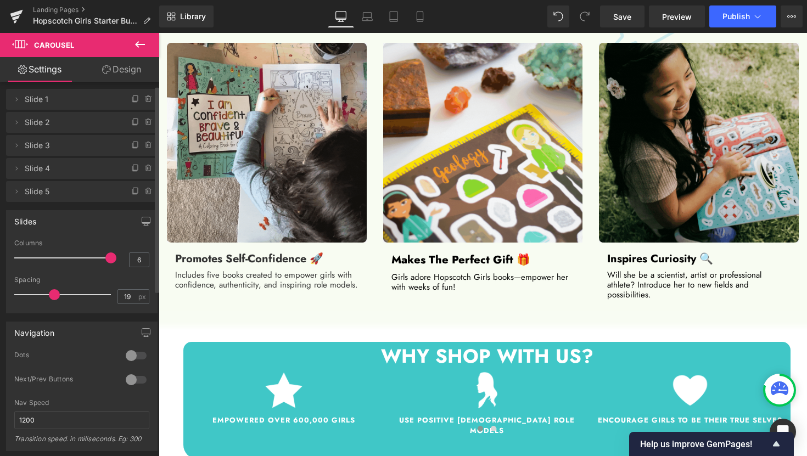
drag, startPoint x: 105, startPoint y: 258, endPoint x: 98, endPoint y: 259, distance: 6.6
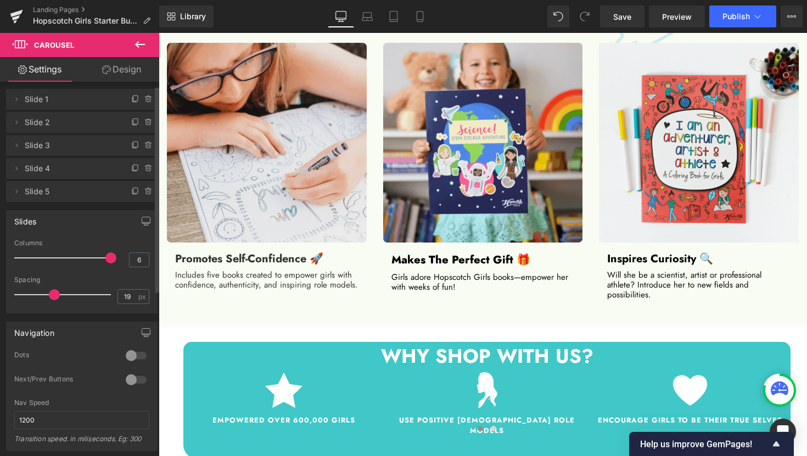
click at [98, 259] on div at bounding box center [65, 258] width 91 height 22
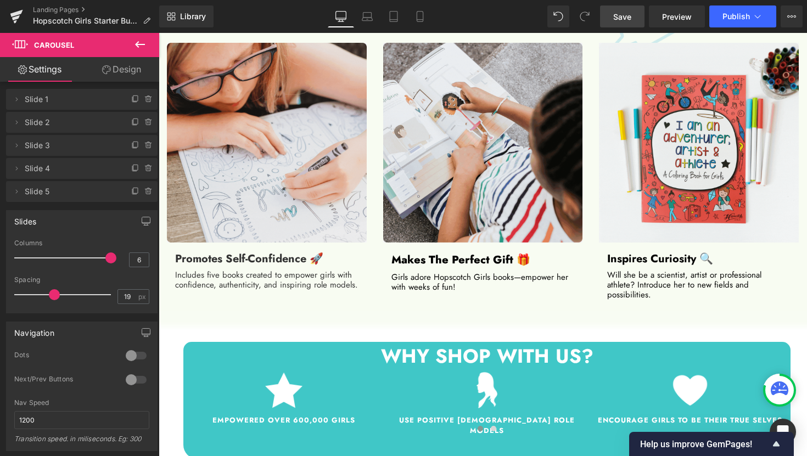
click at [630, 20] on span "Save" at bounding box center [622, 17] width 18 height 12
